Goal: Task Accomplishment & Management: Manage account settings

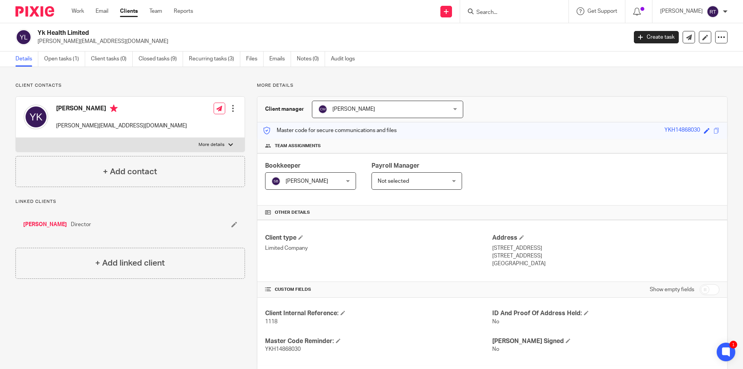
click at [640, 11] on icon at bounding box center [637, 12] width 8 height 8
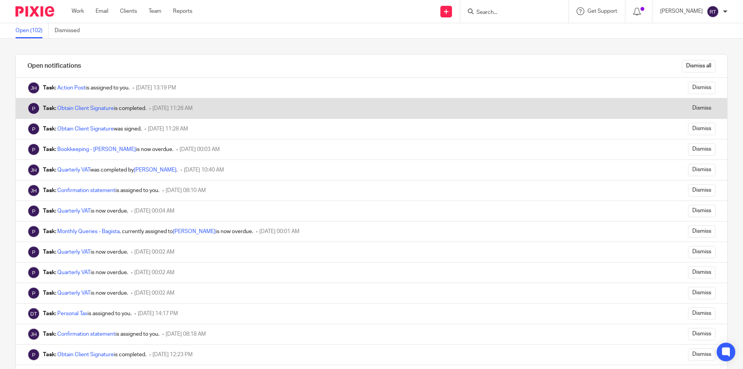
click at [106, 111] on div "Task: Obtain Client Signature is completed." at bounding box center [94, 108] width 103 height 8
click at [106, 106] on link "Obtain Client Signature" at bounding box center [85, 108] width 56 height 5
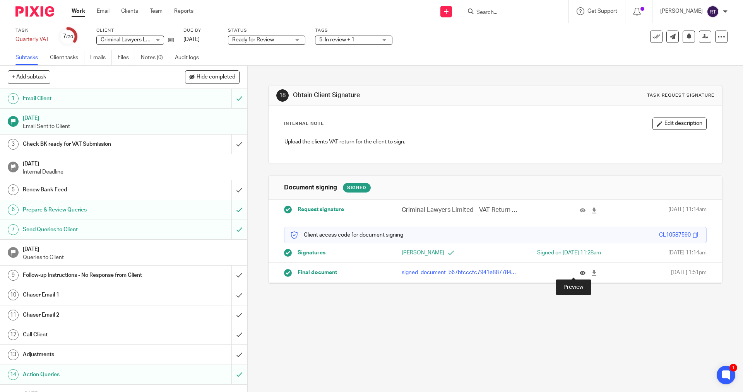
click at [359, 276] on icon at bounding box center [582, 273] width 6 height 6
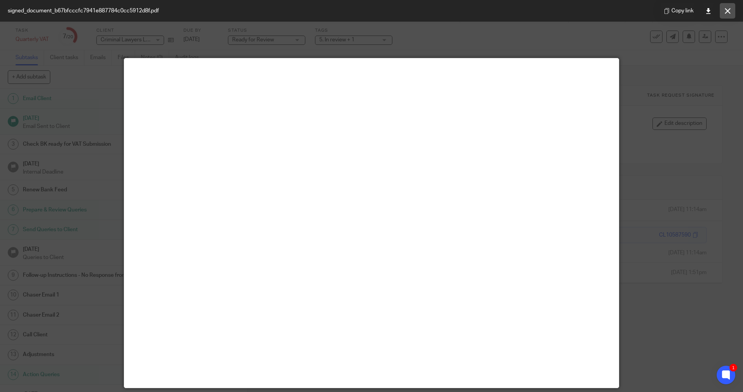
click at [359, 14] on button at bounding box center [726, 10] width 15 height 15
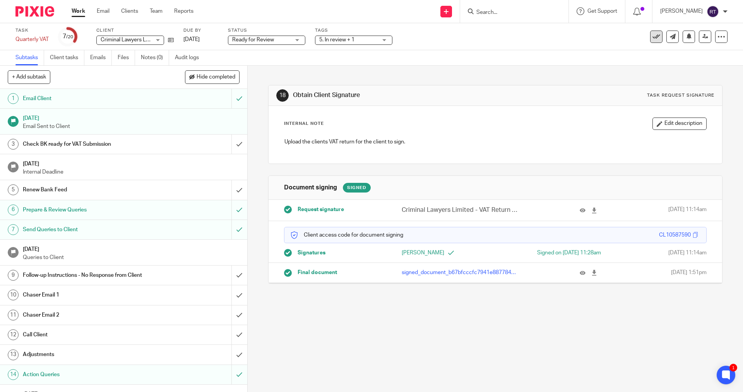
click at [359, 37] on icon at bounding box center [656, 37] width 8 height 8
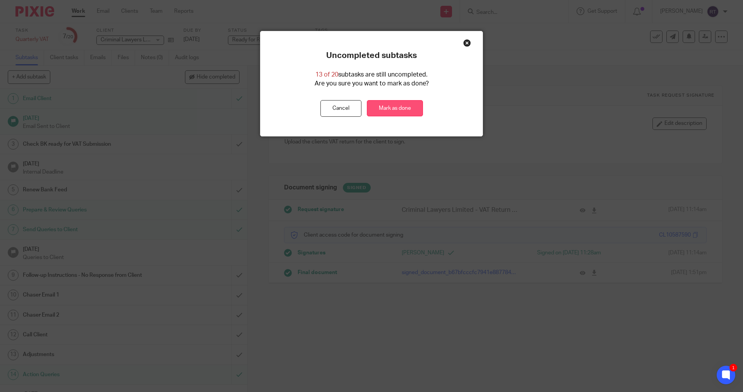
click at [359, 107] on link "Mark as done" at bounding box center [395, 108] width 56 height 17
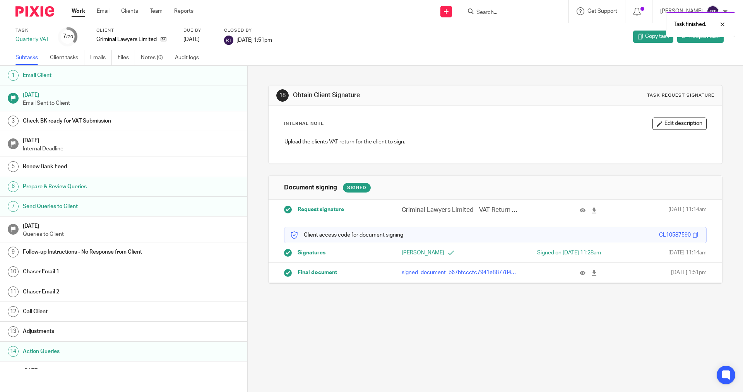
click at [22, 9] on img at bounding box center [34, 11] width 39 height 10
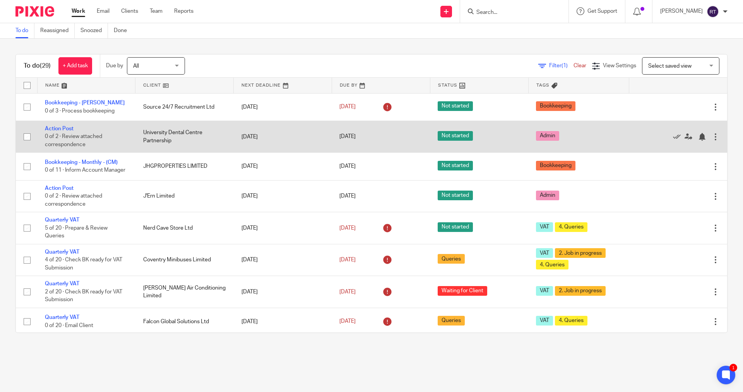
click at [24, 136] on input "checkbox" at bounding box center [27, 137] width 15 height 15
checkbox input "true"
click at [673, 136] on icon at bounding box center [677, 137] width 8 height 8
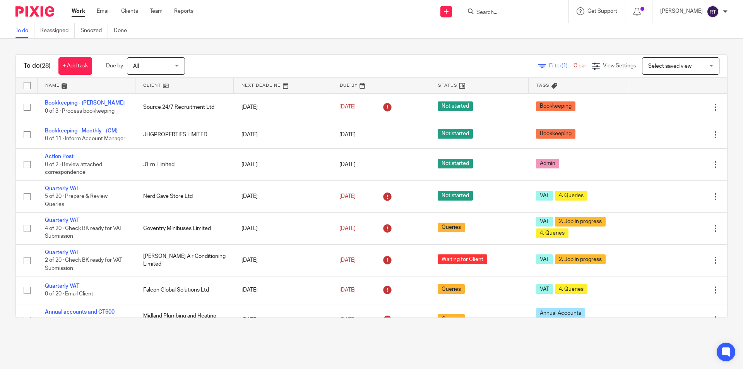
click at [502, 10] on input "Search" at bounding box center [510, 12] width 70 height 7
type input "young birc"
click at [558, 29] on link at bounding box center [539, 36] width 131 height 24
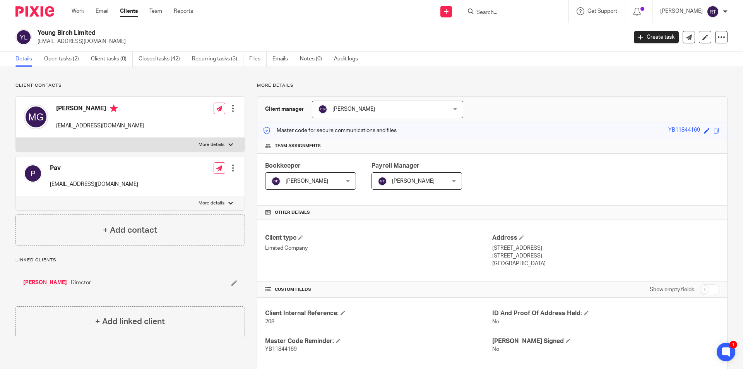
click at [519, 14] on input "Search" at bounding box center [510, 12] width 70 height 7
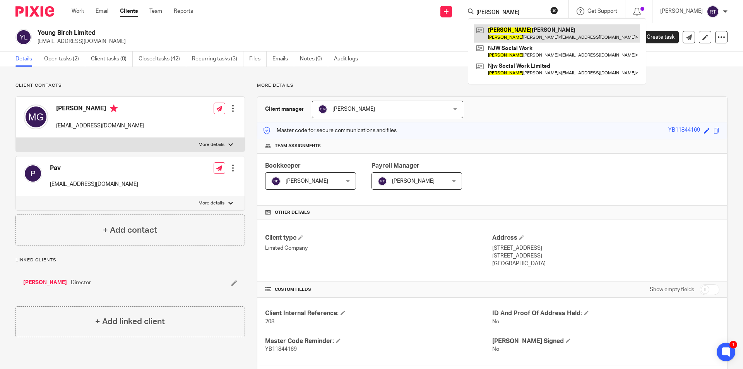
type input "[PERSON_NAME]"
click at [516, 31] on link at bounding box center [557, 33] width 166 height 18
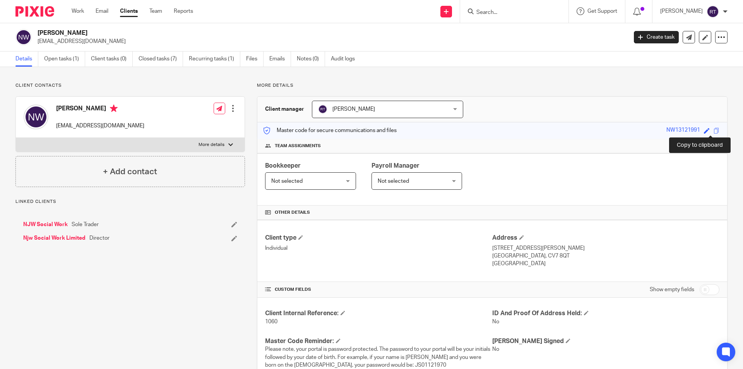
click at [713, 133] on span at bounding box center [716, 131] width 6 height 6
click at [63, 63] on link "Open tasks (1)" at bounding box center [64, 58] width 41 height 15
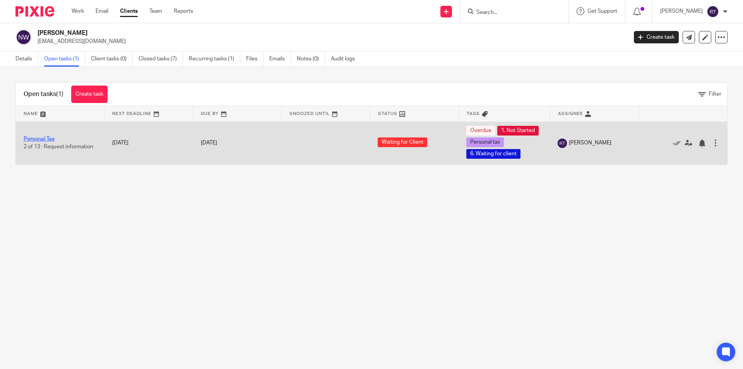
click at [48, 140] on link "Personal Tax" at bounding box center [39, 138] width 31 height 5
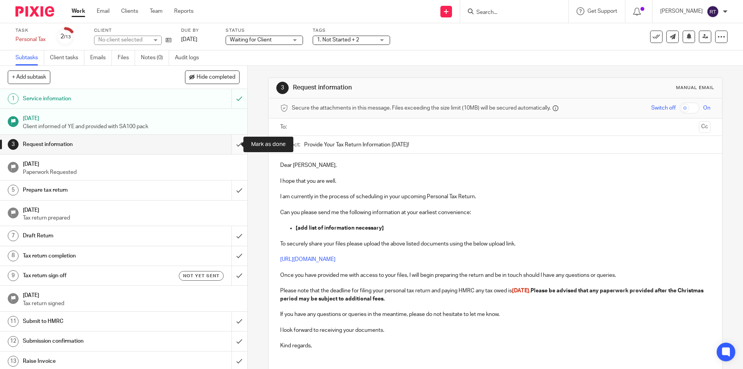
click at [227, 143] on input "submit" at bounding box center [123, 144] width 247 height 19
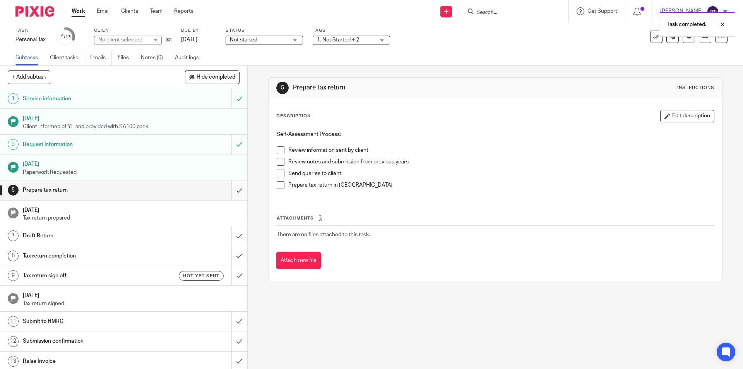
click at [227, 190] on input "submit" at bounding box center [123, 189] width 247 height 19
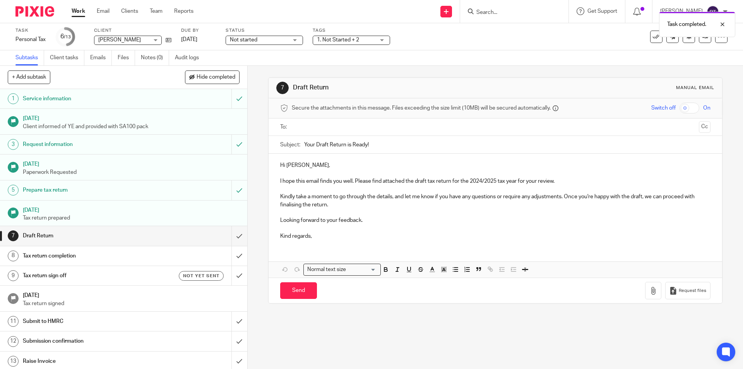
click at [57, 274] on h1 "Tax return sign off" at bounding box center [90, 276] width 134 height 12
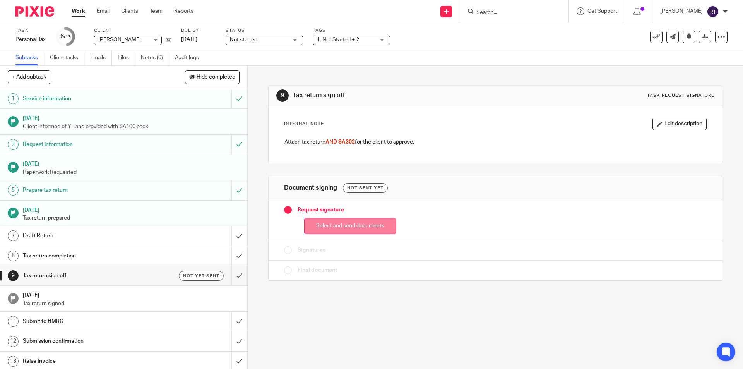
click at [337, 224] on button "Select and send documents" at bounding box center [350, 226] width 92 height 17
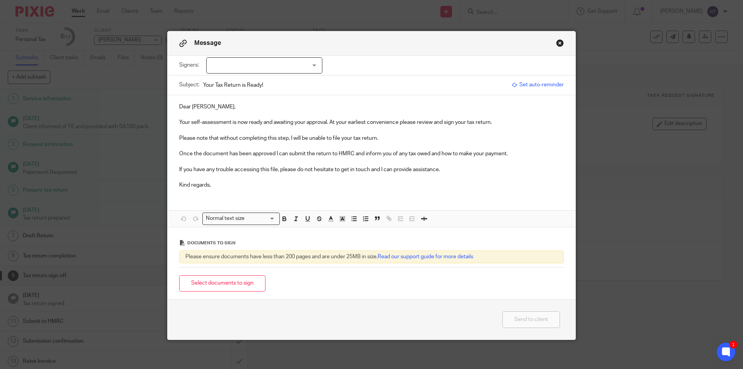
click at [499, 124] on p "Your self-assessment is now ready and awaiting your approval. At your earliest …" at bounding box center [371, 122] width 384 height 8
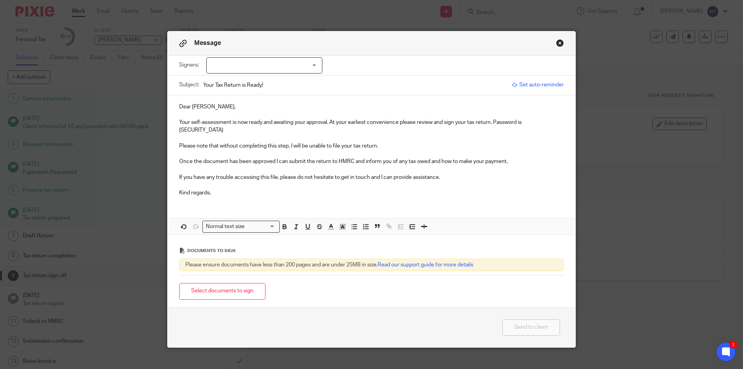
click at [542, 123] on p "Your self-assessment is now ready and awaiting your approval. At your earliest …" at bounding box center [371, 126] width 384 height 16
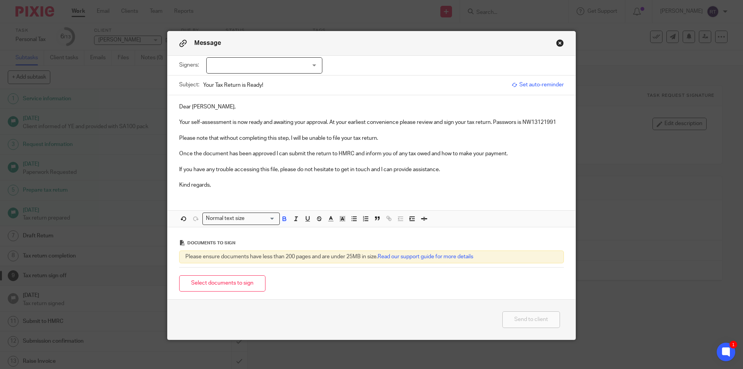
click at [544, 120] on p "Your self-assessment is now ready and awaiting your approval. At your earliest …" at bounding box center [371, 122] width 384 height 8
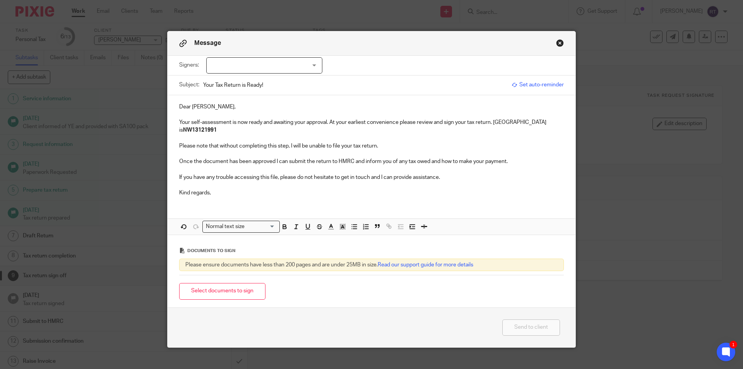
click at [510, 150] on p at bounding box center [371, 154] width 384 height 8
click at [193, 283] on button "Select documents to sign" at bounding box center [222, 291] width 86 height 17
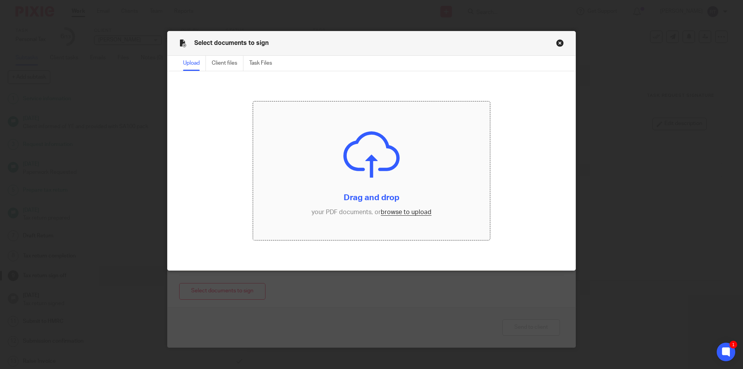
click at [393, 215] on input "file" at bounding box center [371, 170] width 237 height 138
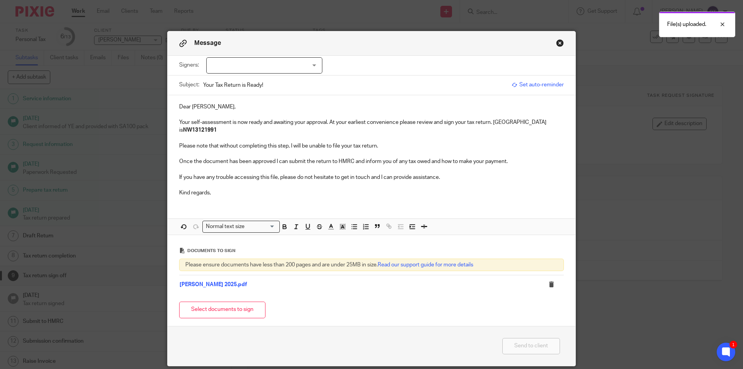
click at [231, 70] on div at bounding box center [264, 65] width 116 height 16
click at [230, 81] on span "[PERSON_NAME]" at bounding box center [238, 81] width 43 height 5
checkbox input "true"
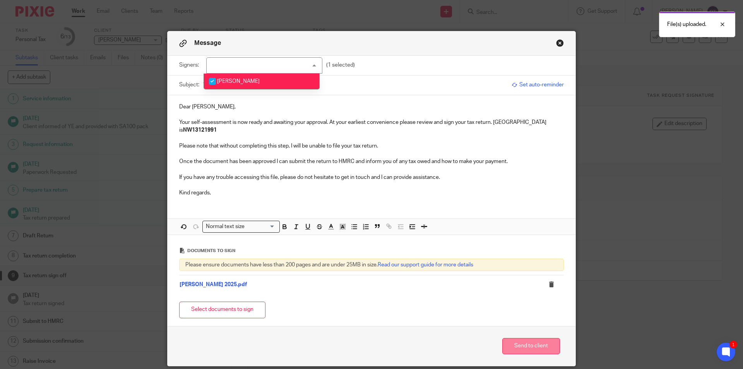
click at [510, 343] on button "Send to client" at bounding box center [531, 346] width 58 height 17
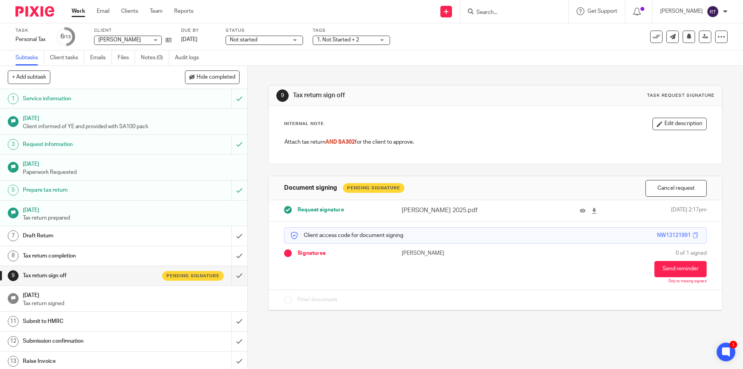
click at [261, 36] on span "Not started" at bounding box center [259, 40] width 58 height 8
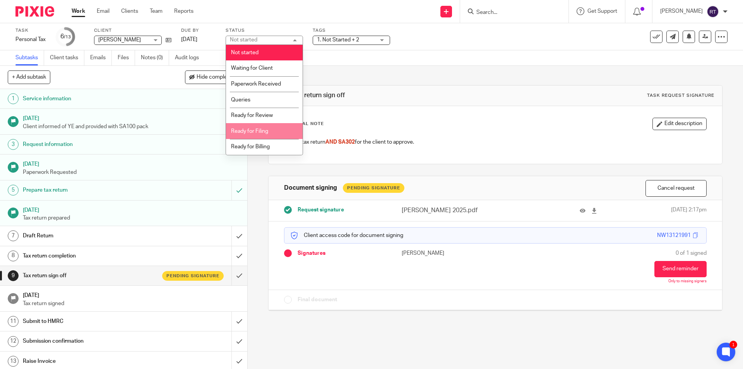
click at [256, 126] on li "Ready for Filing" at bounding box center [264, 131] width 77 height 16
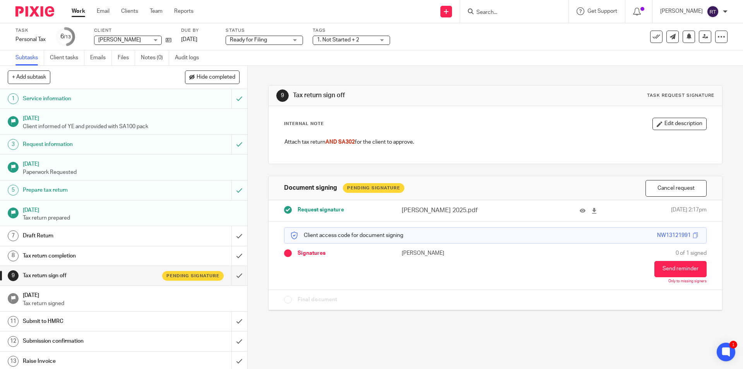
click at [324, 43] on span "1. Not Started + 2" at bounding box center [346, 40] width 58 height 8
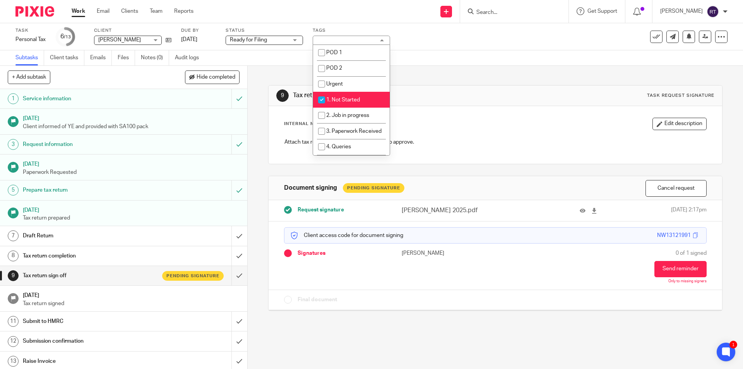
click at [341, 101] on span "1. Not Started" at bounding box center [343, 99] width 34 height 5
checkbox input "false"
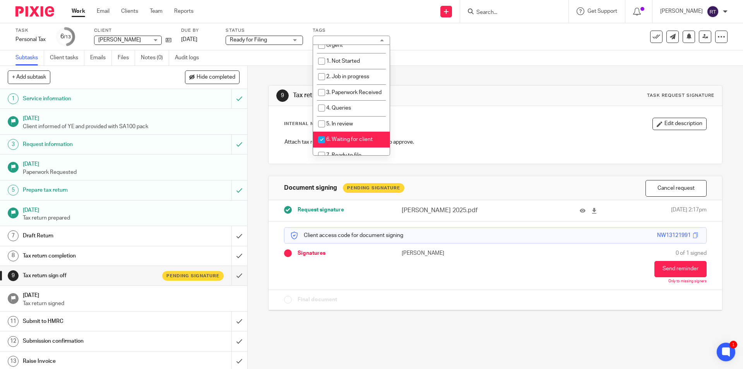
scroll to position [77, 0]
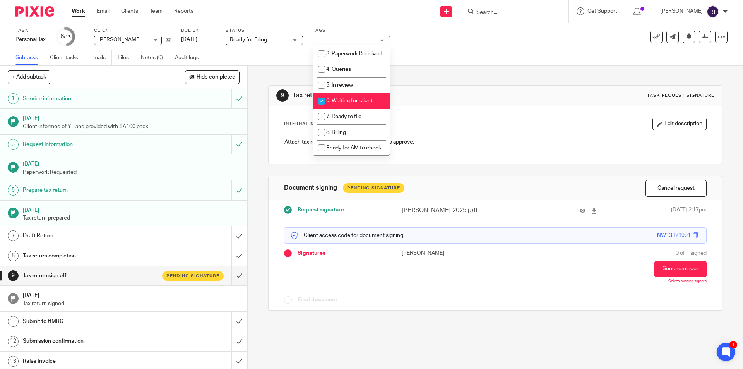
click at [351, 103] on span "6. Waiting for client" at bounding box center [349, 100] width 46 height 5
checkbox input "false"
click at [349, 119] on span "7. Ready to file" at bounding box center [343, 116] width 35 height 5
checkbox input "true"
click at [478, 41] on div "Task Personal Tax Save Personal Tax 6 /13 Client Natalie Williams Natalie Willi…" at bounding box center [311, 36] width 593 height 19
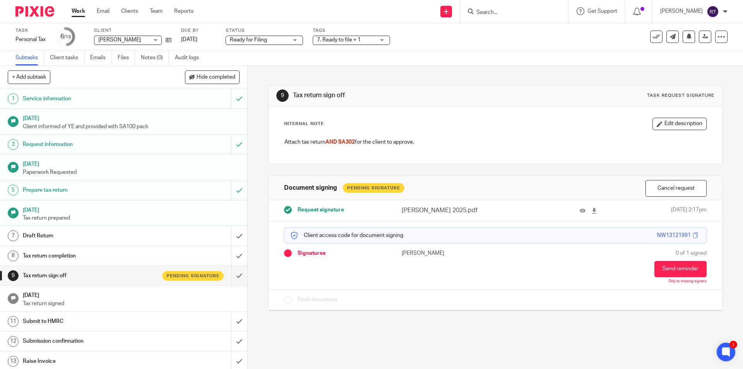
click at [31, 8] on img at bounding box center [34, 11] width 39 height 10
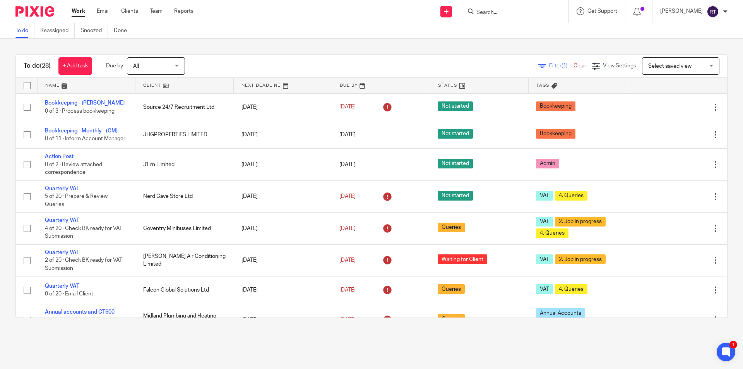
click at [257, 351] on main "To do Reassigned Snoozed Done To do (28) + Add task Due by All All [DATE] [DATE…" at bounding box center [371, 184] width 743 height 369
click at [523, 44] on div "To do (28) + Add task Due by All All [DATE] [DATE] This week Next week This mon…" at bounding box center [371, 186] width 743 height 294
